Goal: Information Seeking & Learning: Find specific fact

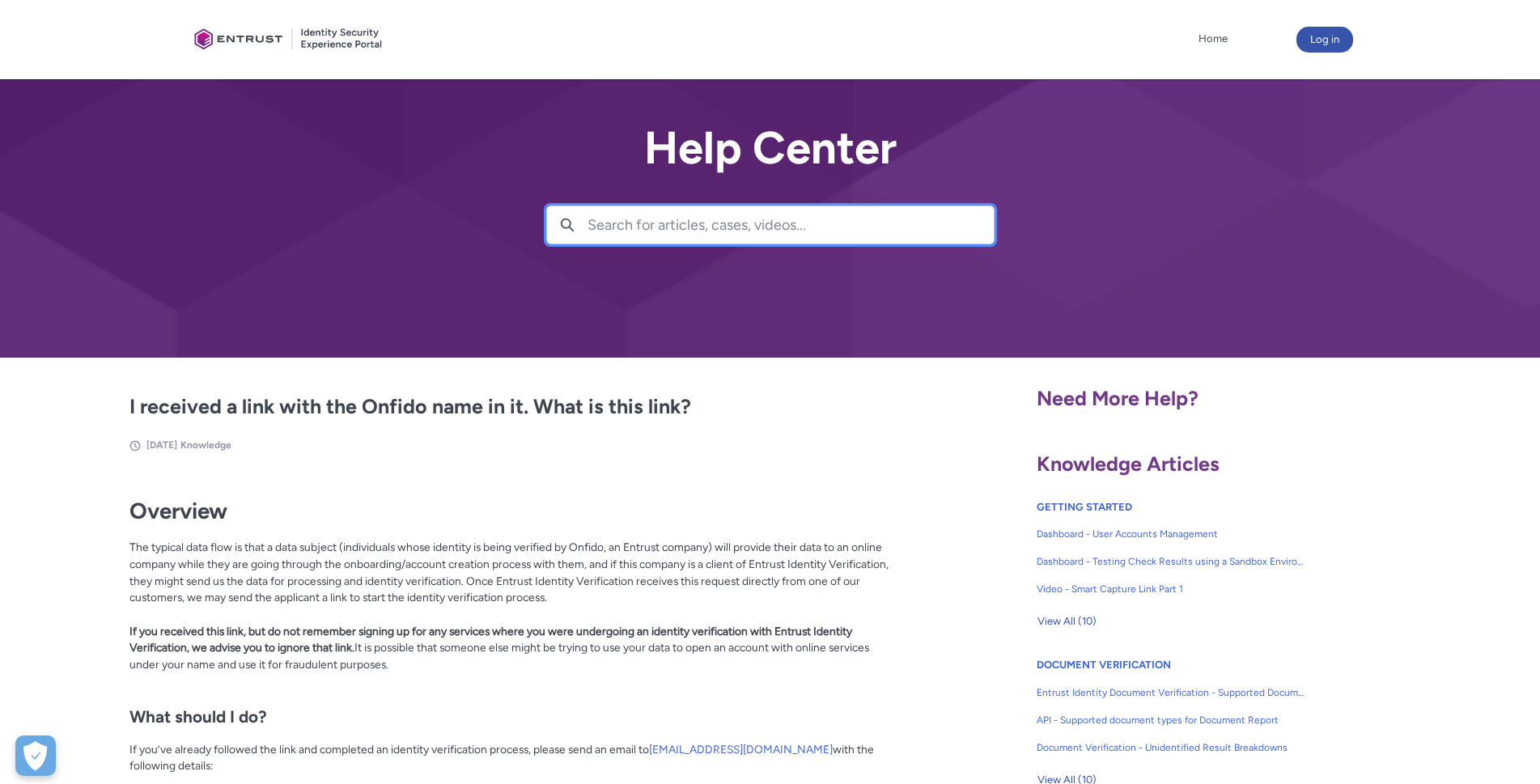
click at [682, 227] on input "Search for articles, cases, videos..." at bounding box center [791, 225] width 406 height 37
paste input "[URL][DOMAIN_NAME]"
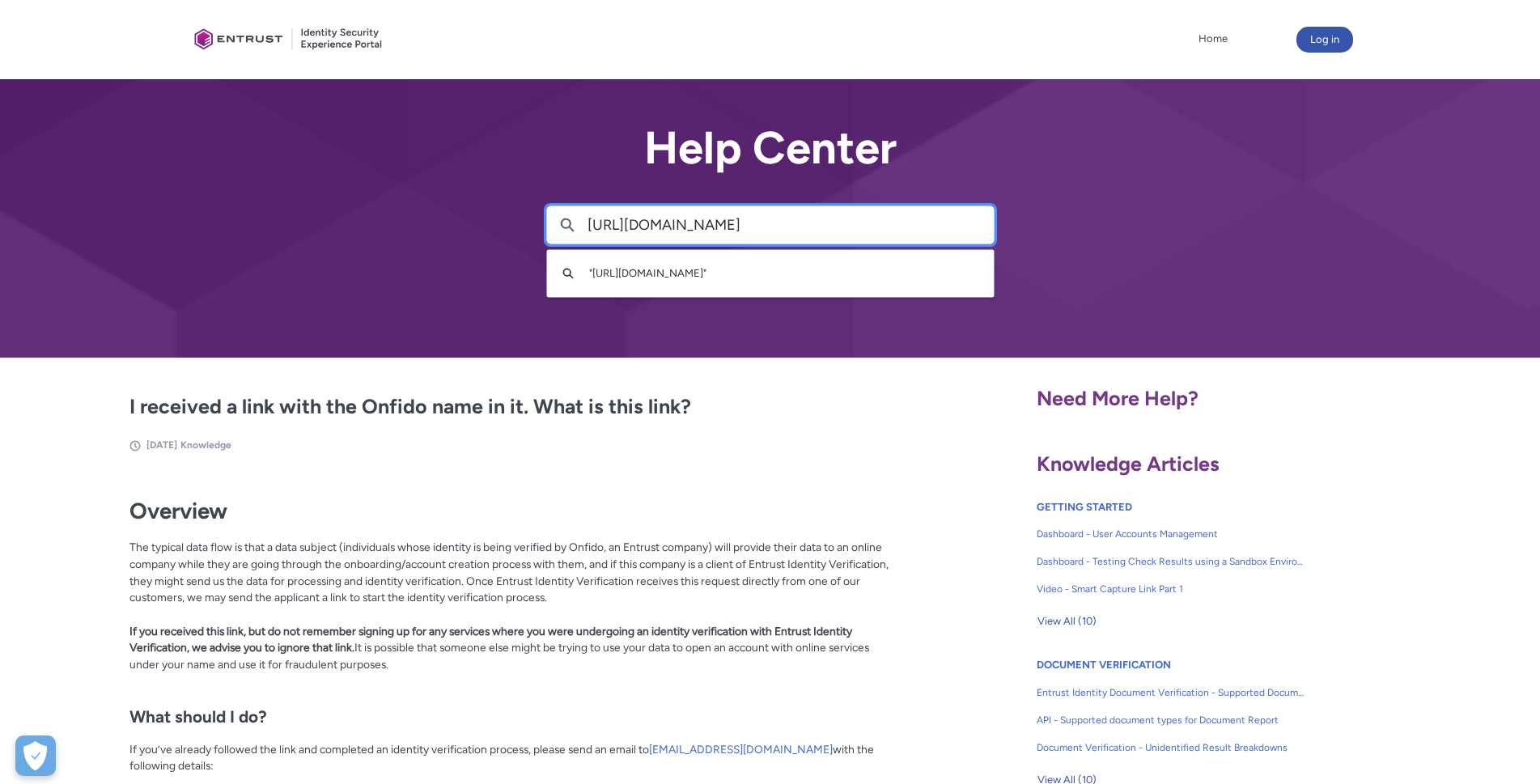
click at [975, 219] on input "[URL][DOMAIN_NAME]" at bounding box center [791, 225] width 406 height 37
type input "[URL][DOMAIN_NAME]"
click at [714, 267] on div "Help Center Search [URL][DOMAIN_NAME] Search " [URL][DOMAIN_NAME] "" at bounding box center [770, 178] width 1540 height 358
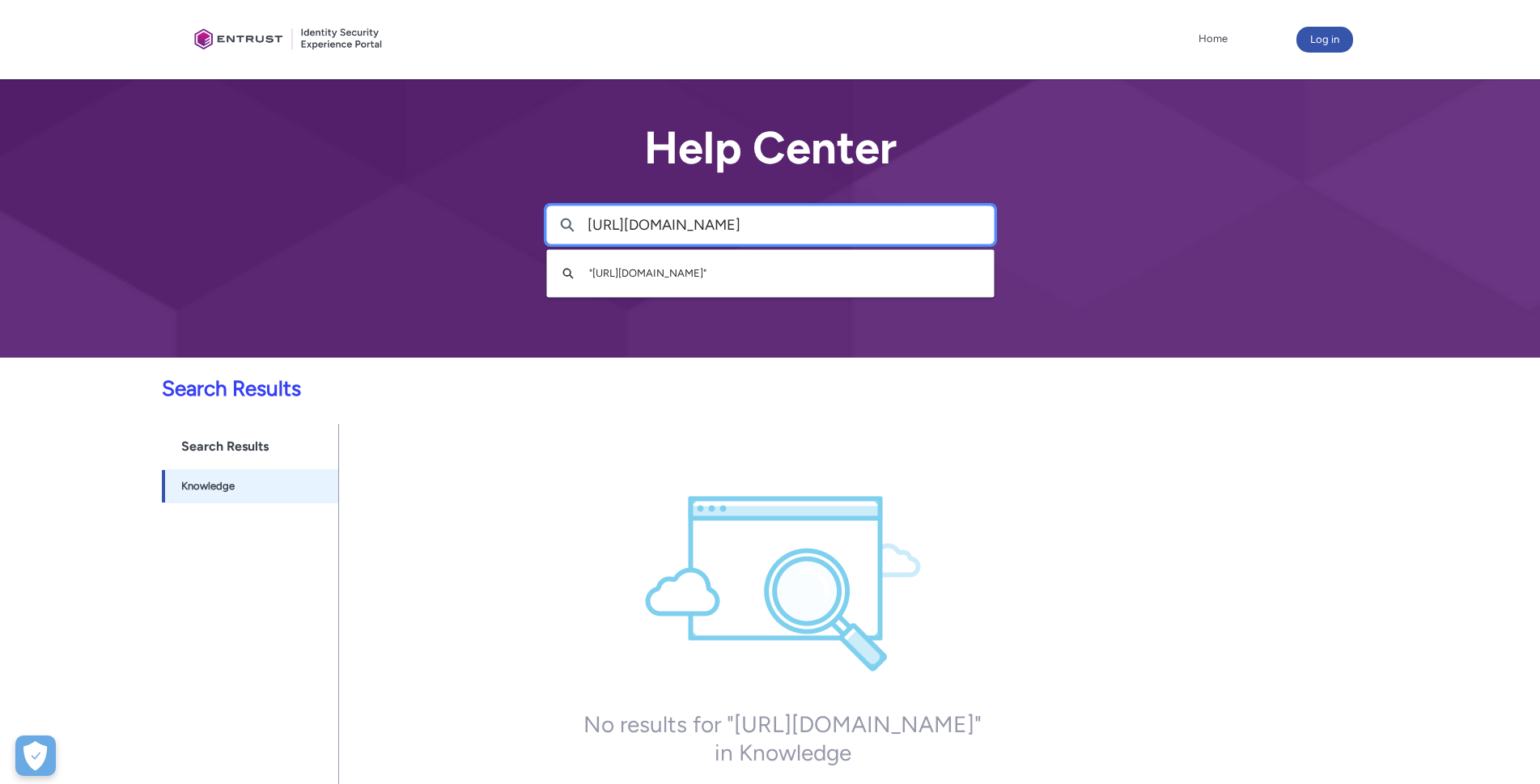
drag, startPoint x: 808, startPoint y: 229, endPoint x: 532, endPoint y: 214, distance: 276.4
click at [532, 214] on div "Help Center Search [URL][DOMAIN_NAME] Search " [URL][DOMAIN_NAME] "" at bounding box center [770, 178] width 1540 height 358
